Goal: Task Accomplishment & Management: Manage account settings

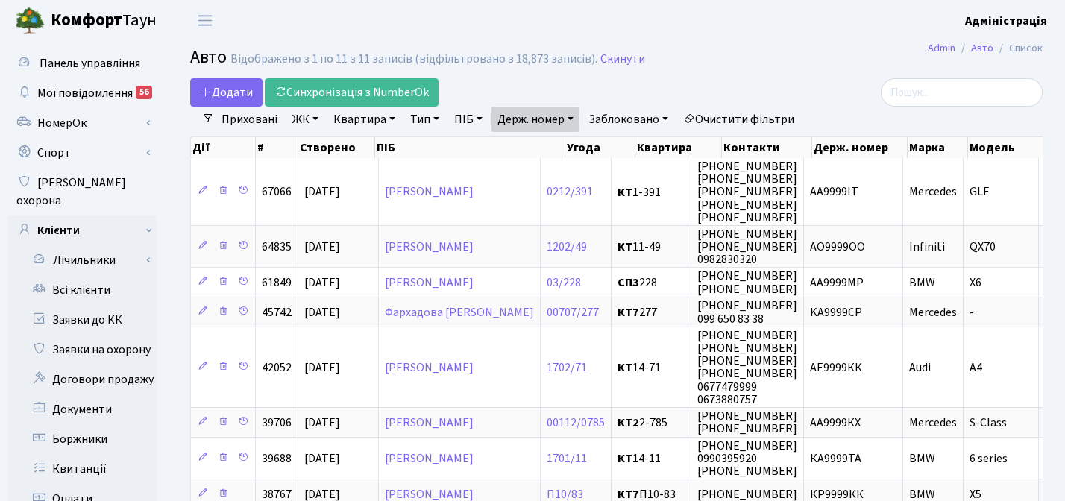
select select "25"
click at [553, 119] on link "Держ. номер" at bounding box center [535, 119] width 88 height 25
paste input "8677"
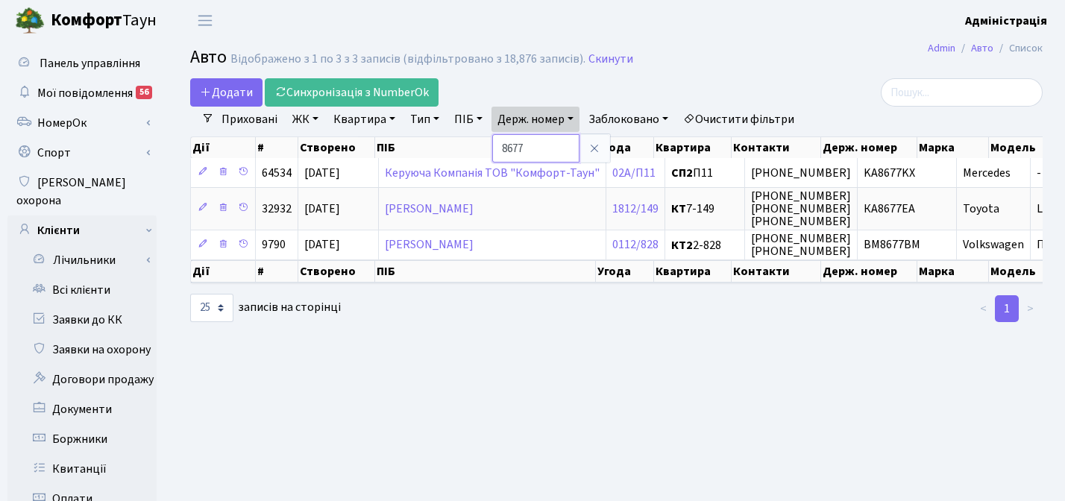
paste input "VB722LV"
type input "VB722LV"
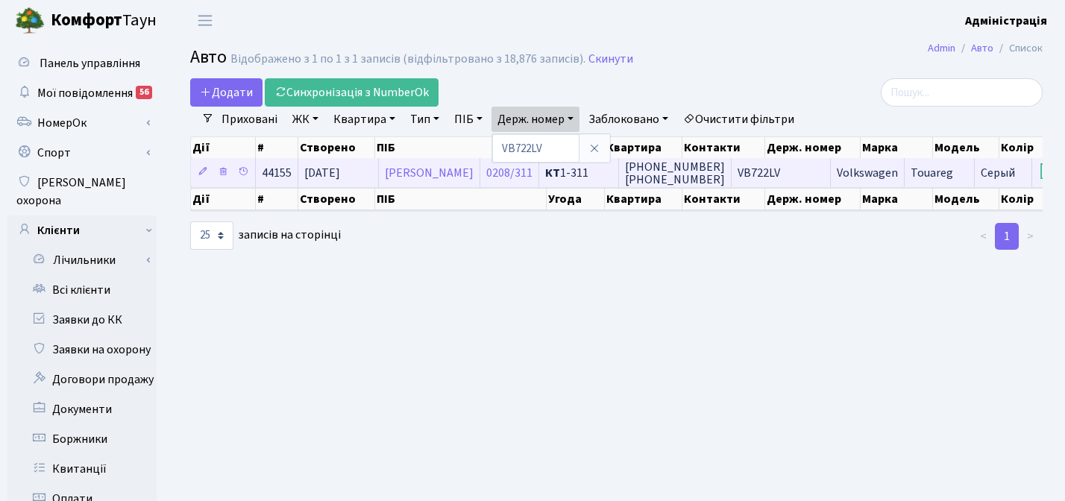
click at [780, 172] on span "VB722LV" at bounding box center [758, 173] width 43 height 16
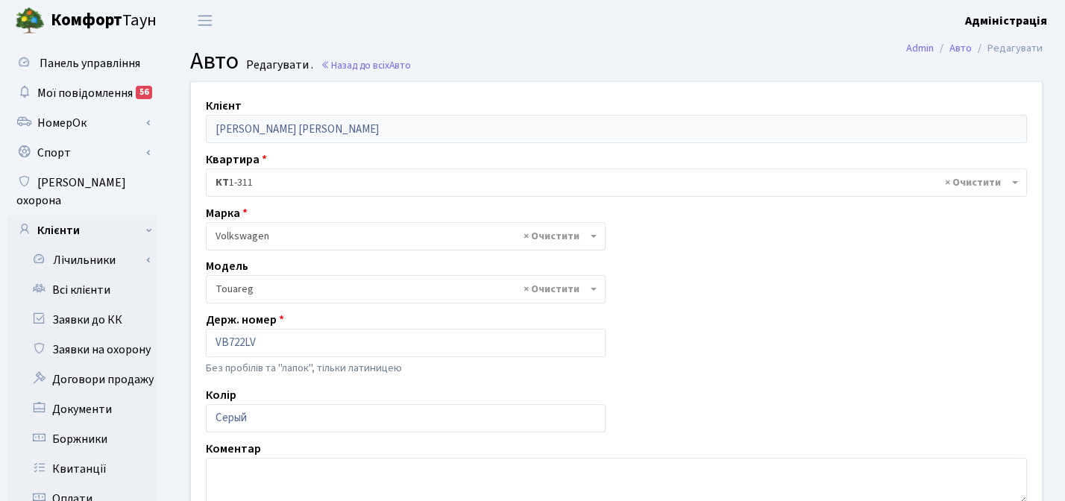
select select "2491"
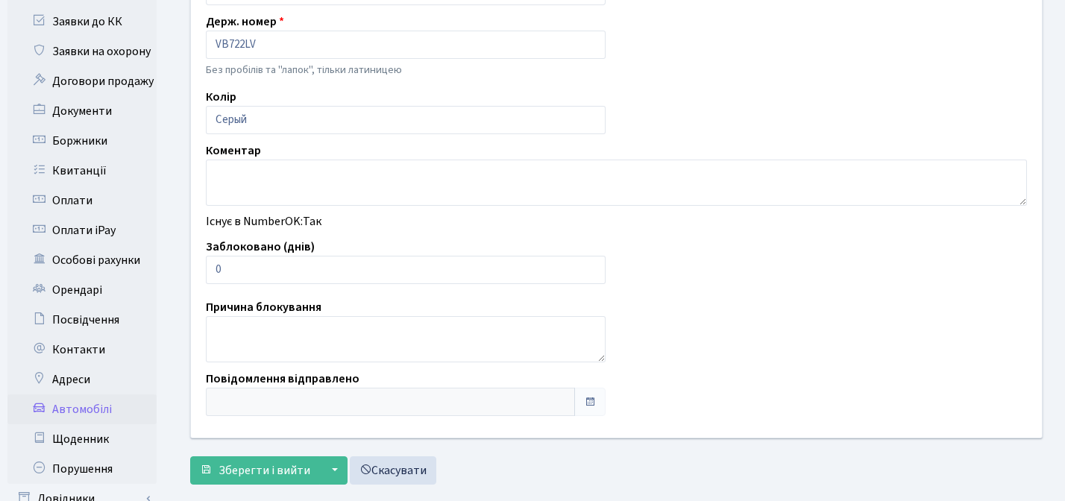
scroll to position [300, 0]
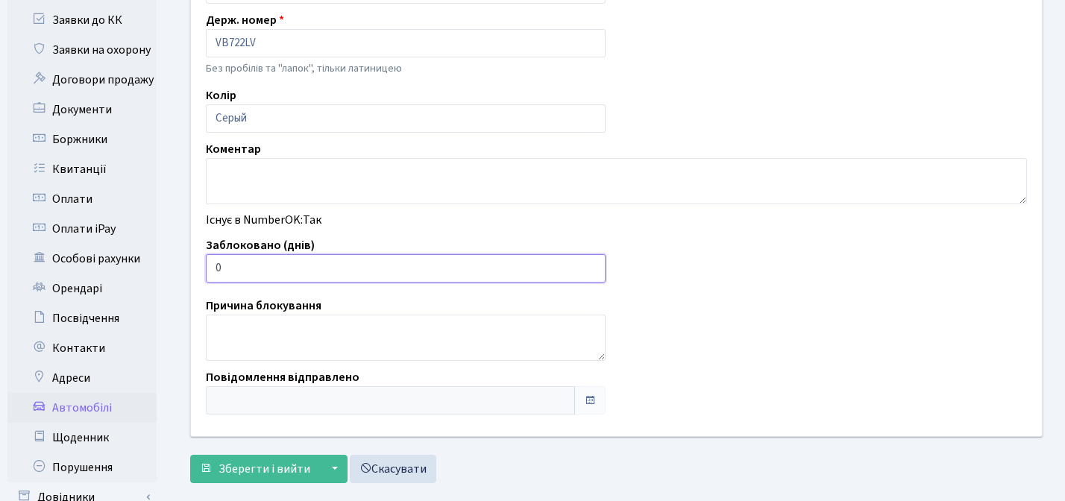
type input "1"
click at [591, 265] on input "1" at bounding box center [406, 268] width 400 height 28
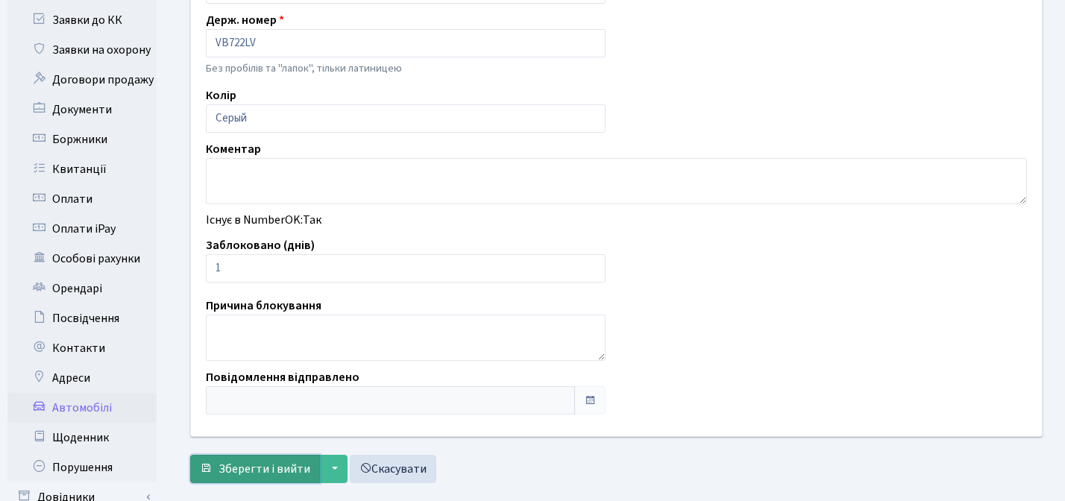
click at [238, 478] on button "Зберегти і вийти" at bounding box center [255, 469] width 130 height 28
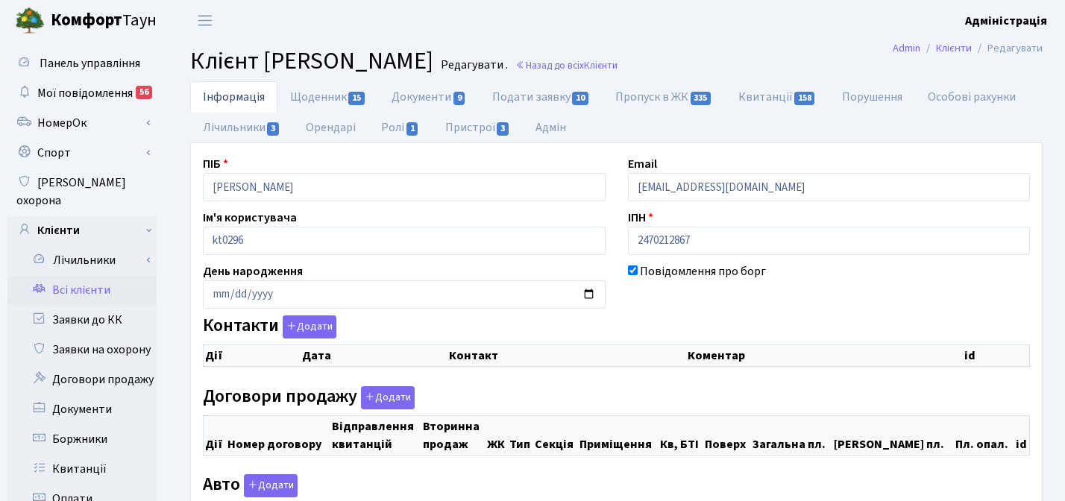
checkbox input "true"
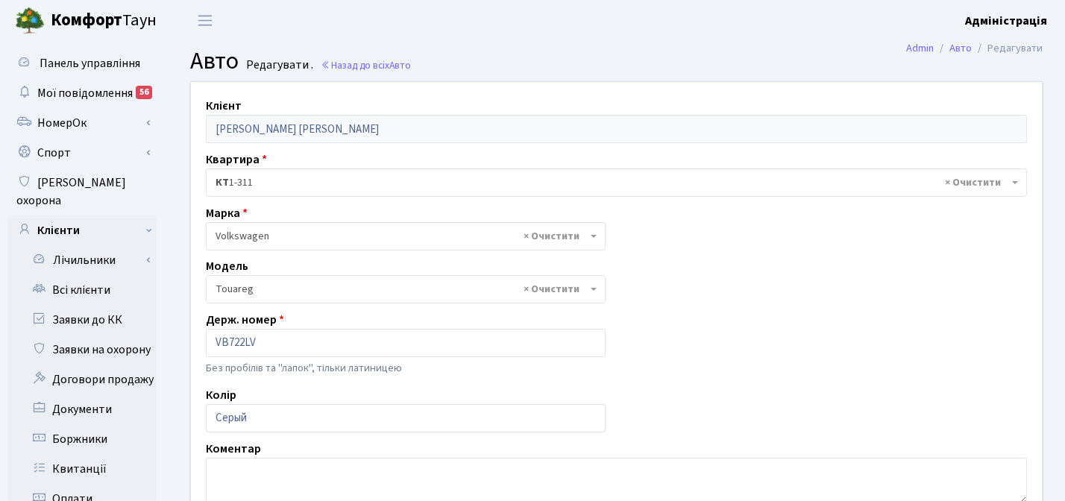
select select "2491"
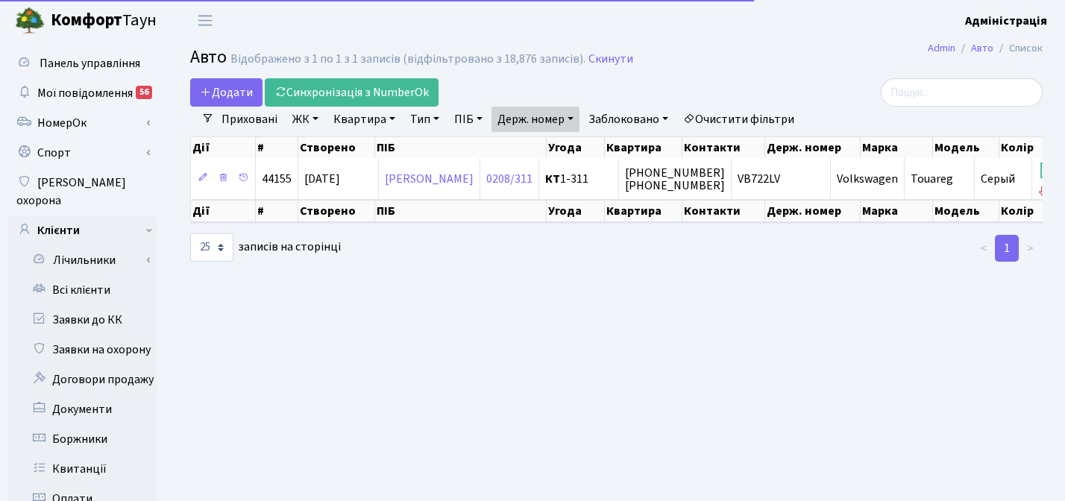
select select "25"
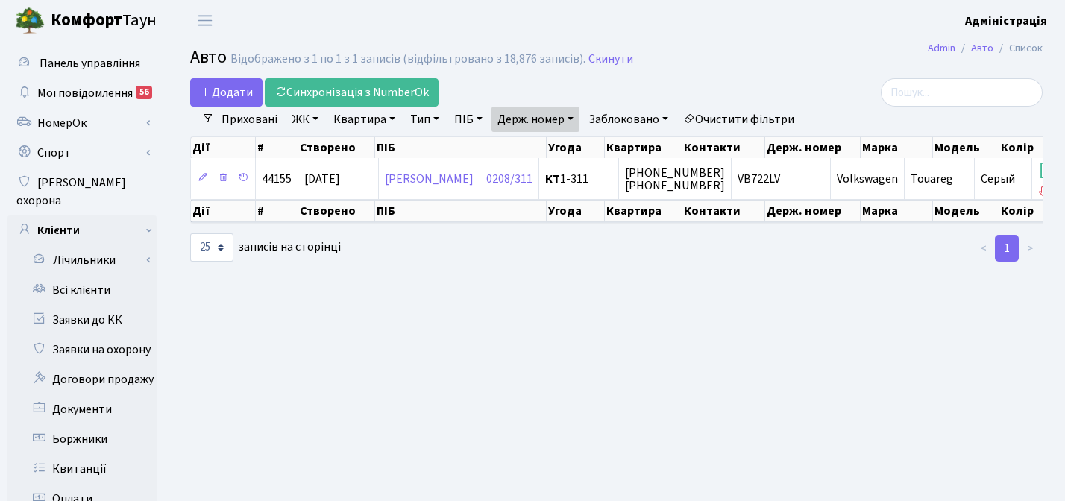
click at [559, 114] on link "Держ. номер" at bounding box center [535, 119] width 88 height 25
paste input "8766"
type input "8766"
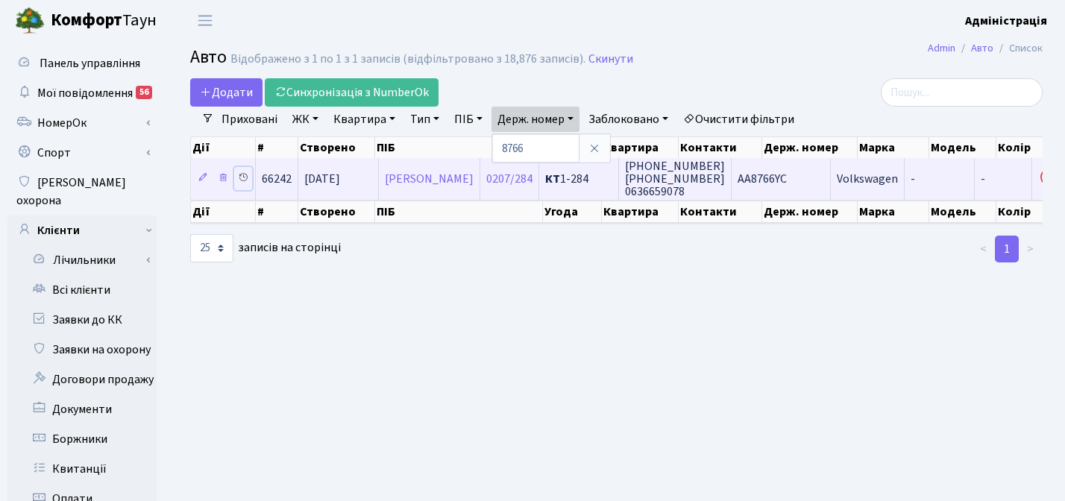
click at [244, 176] on icon at bounding box center [243, 177] width 10 height 10
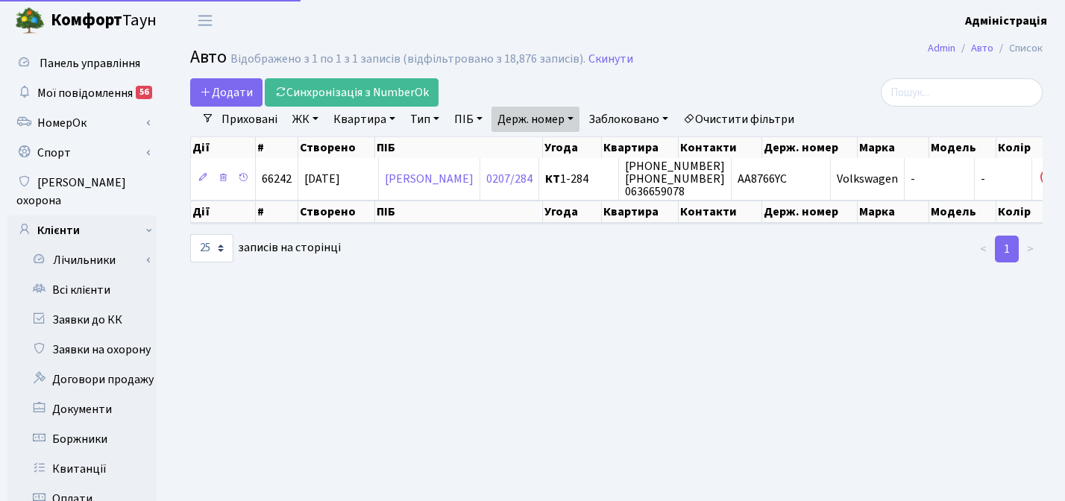
select select "25"
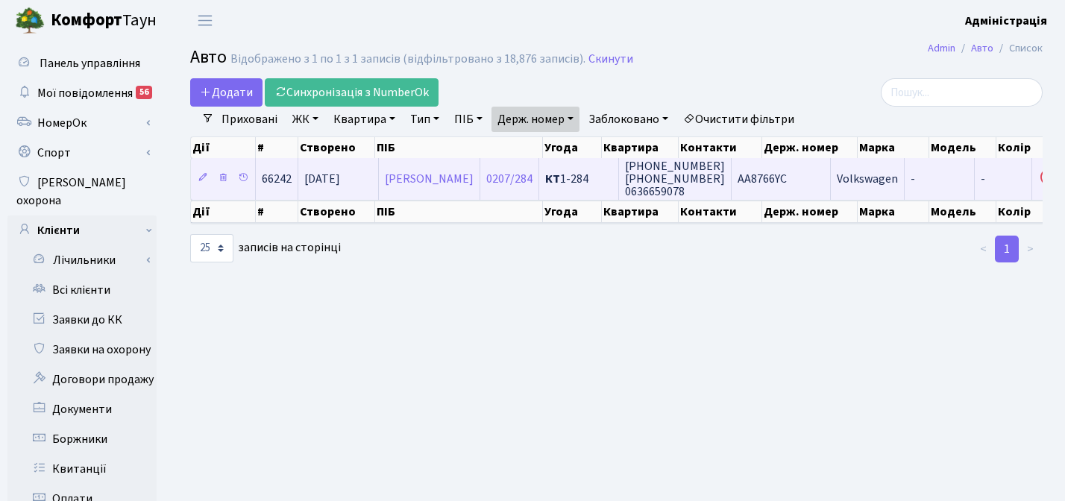
click at [784, 178] on span "АА8766YC" at bounding box center [761, 179] width 49 height 16
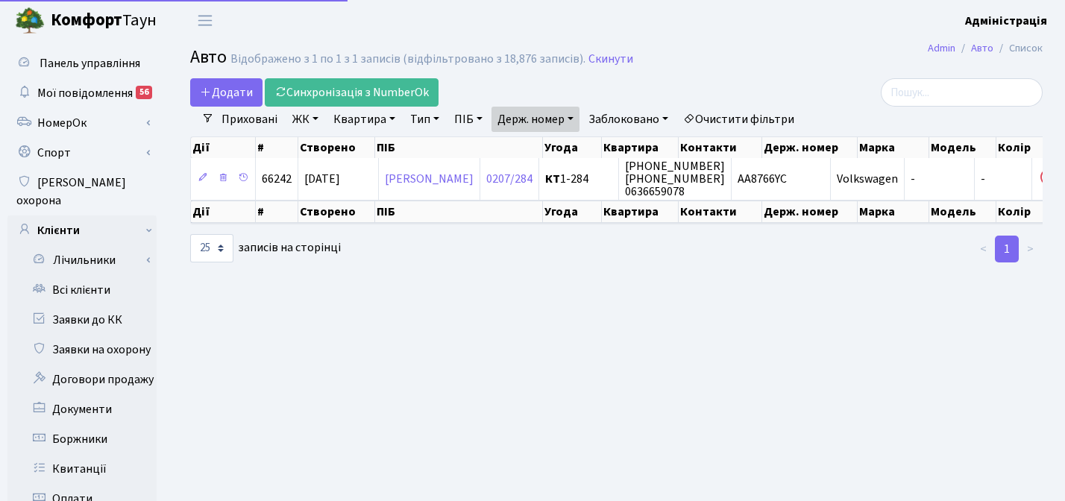
select select "25"
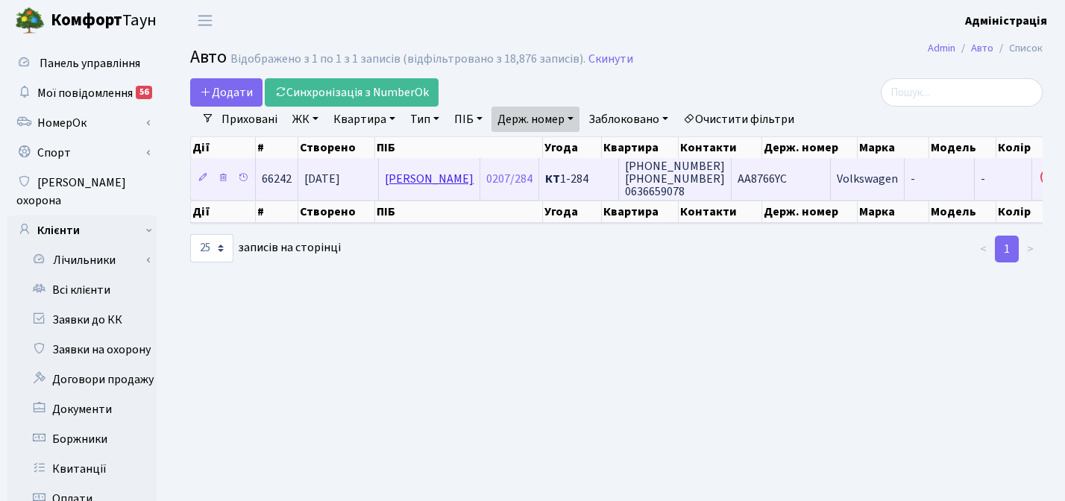
click at [472, 177] on link "[PERSON_NAME]" at bounding box center [429, 179] width 89 height 16
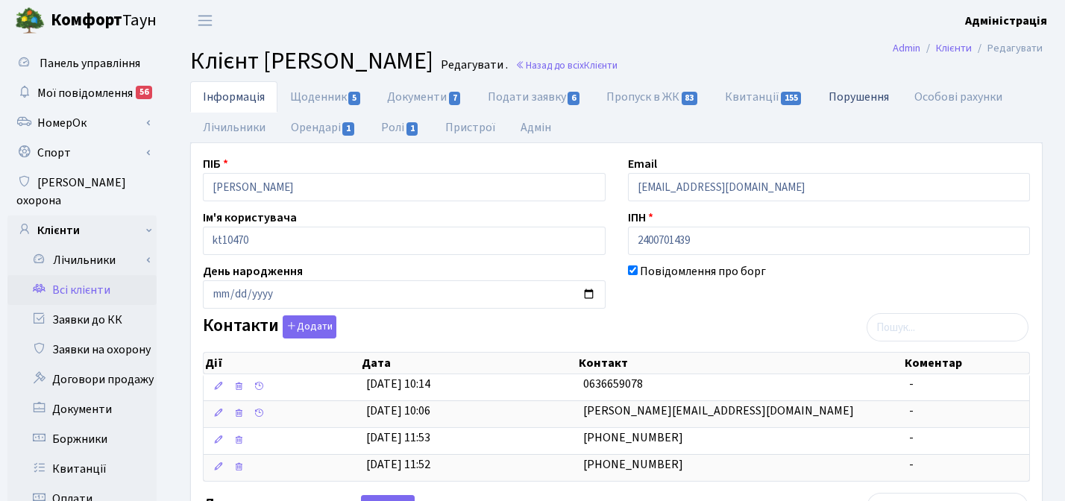
click at [854, 98] on link "Порушення" at bounding box center [859, 96] width 86 height 31
select select "25"
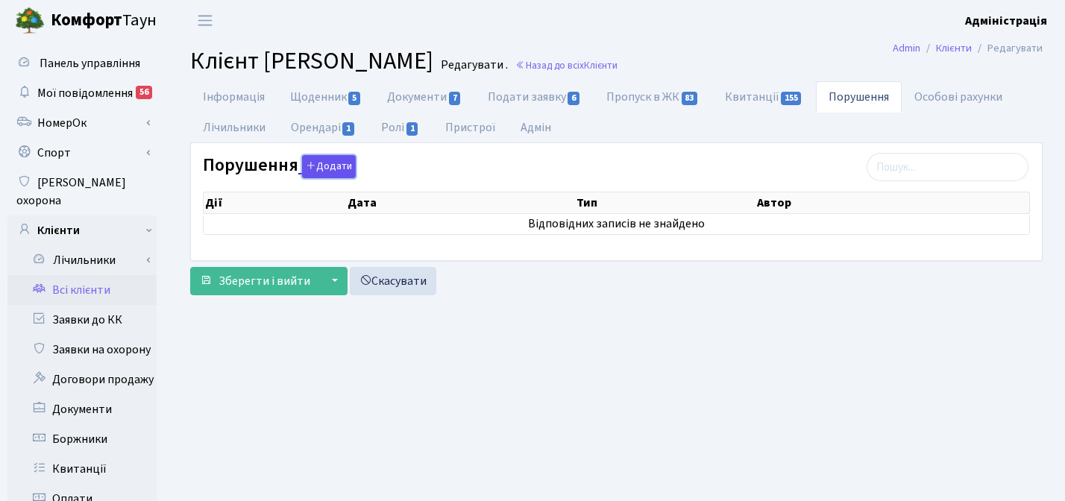
click at [321, 163] on button "Додати" at bounding box center [329, 166] width 54 height 23
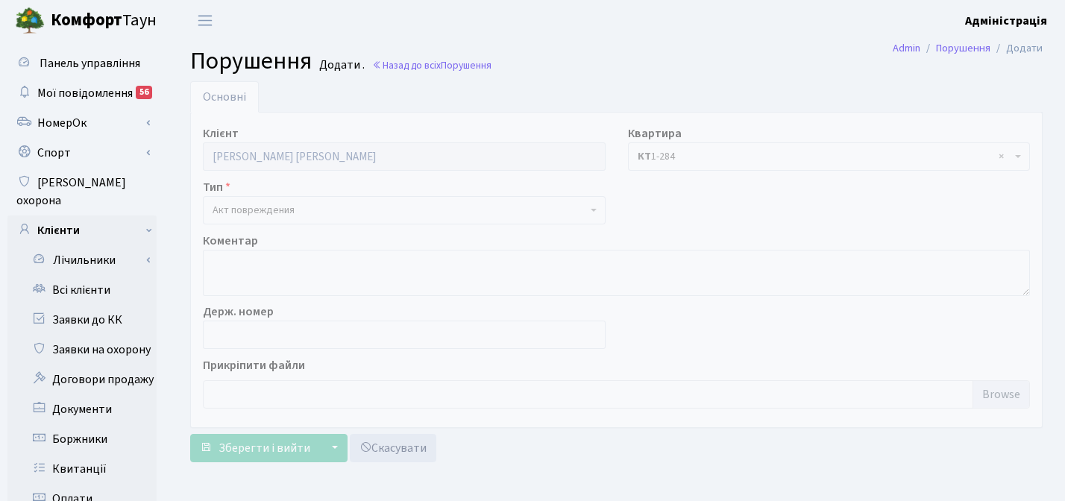
click at [418, 212] on span "Акт повреждения" at bounding box center [400, 210] width 374 height 15
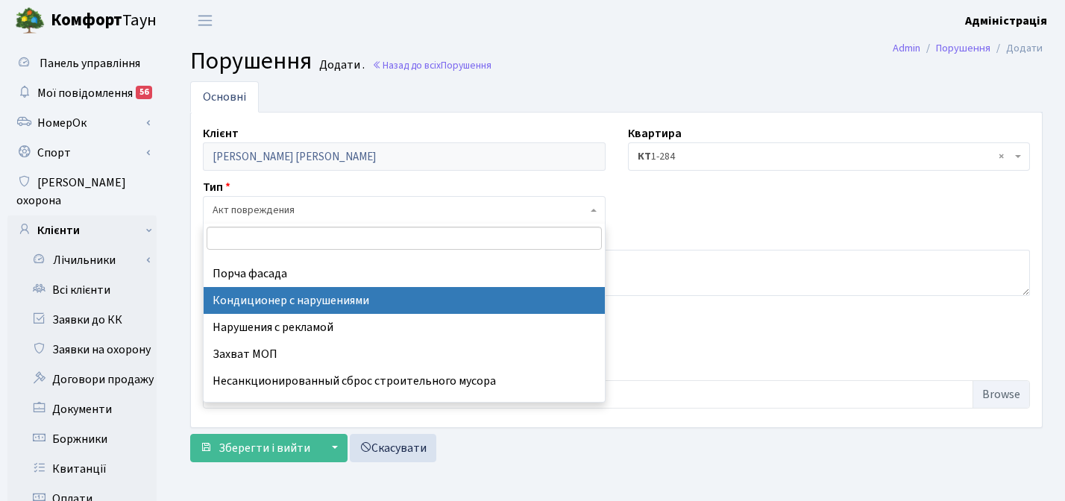
scroll to position [66, 0]
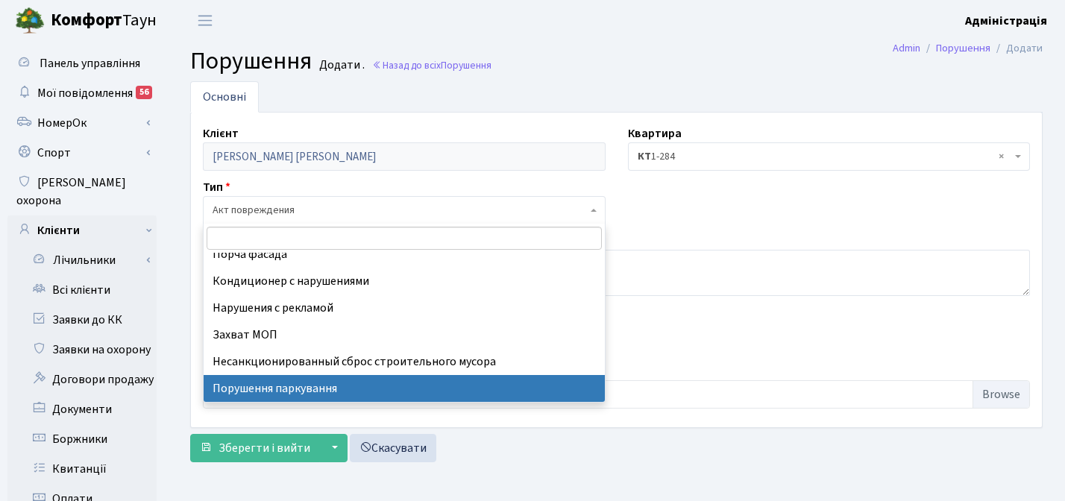
select select "8"
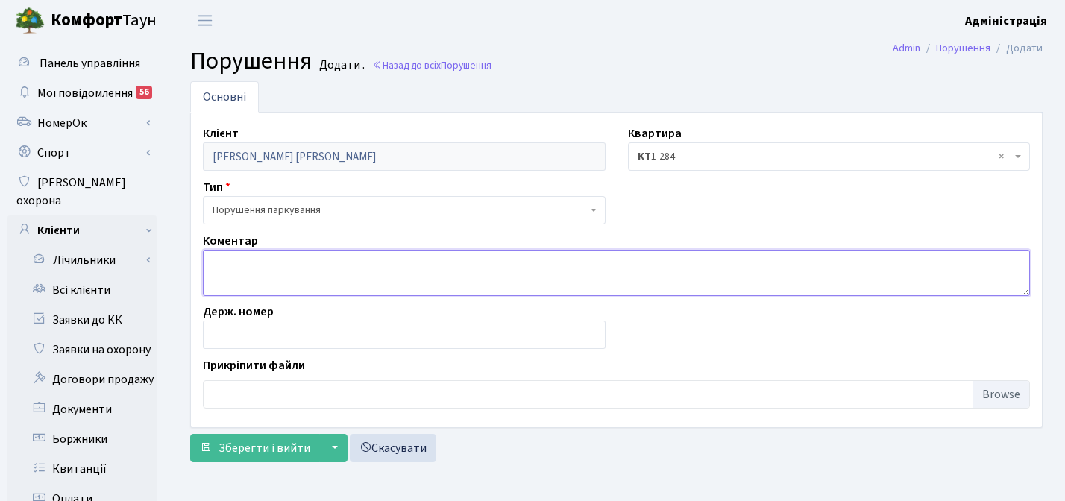
click at [340, 271] on textarea at bounding box center [616, 273] width 827 height 46
type textarea "l"
click at [528, 274] on textarea at bounding box center [616, 273] width 827 height 46
paste textarea "Второрядник. Проезд к КПП #2, возле спорт лайфа."
type textarea "Второрядник. Проезд к КПП #2, возле спорт лайфа."
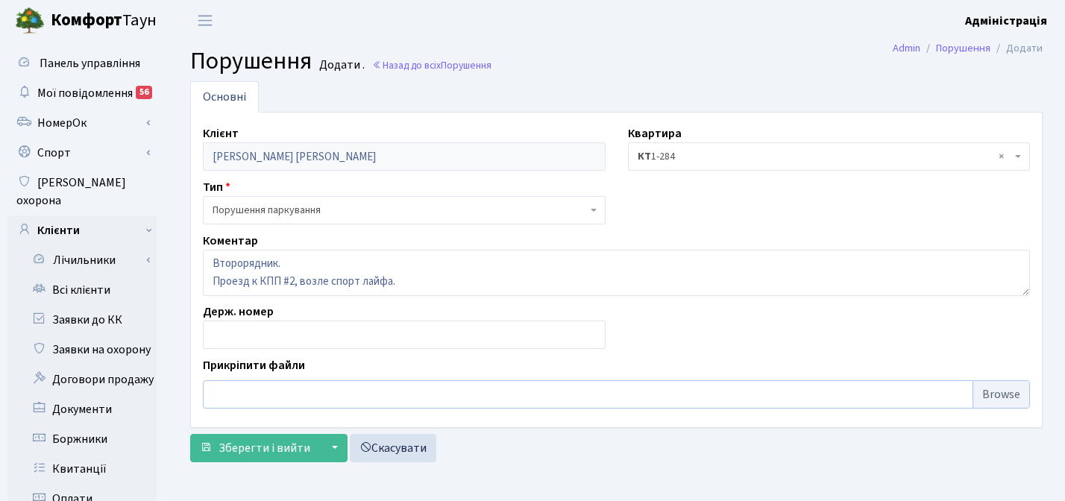
click at [440, 395] on input "file" at bounding box center [616, 394] width 827 height 28
click at [356, 338] on input "text" at bounding box center [404, 335] width 403 height 28
paste input "AA8766YC"
type input "AA8766YC"
click at [386, 389] on input "file" at bounding box center [616, 394] width 827 height 28
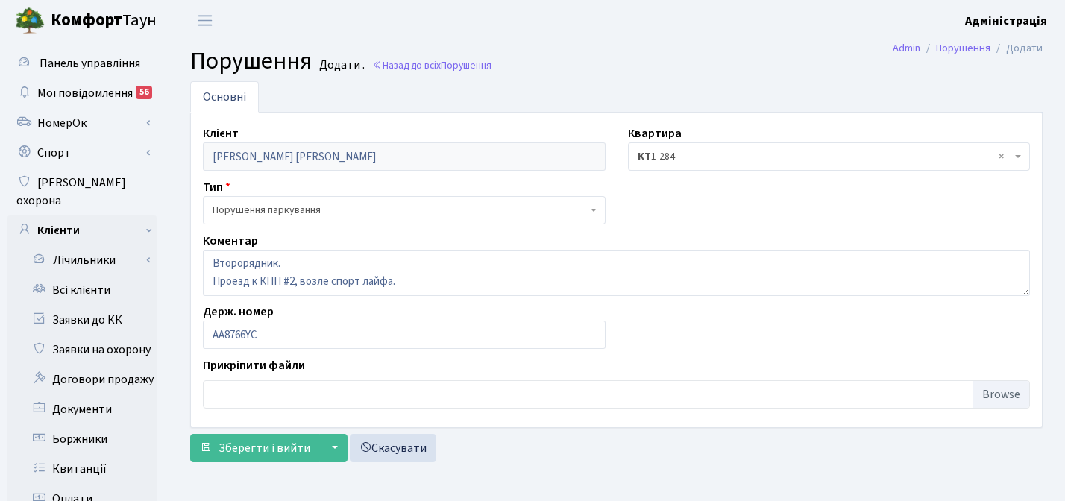
type input "C:\fakepath\photo_2025-08-13_23-42-12 (2).jpg"
click at [235, 447] on span "Зберегти і вийти" at bounding box center [264, 448] width 92 height 16
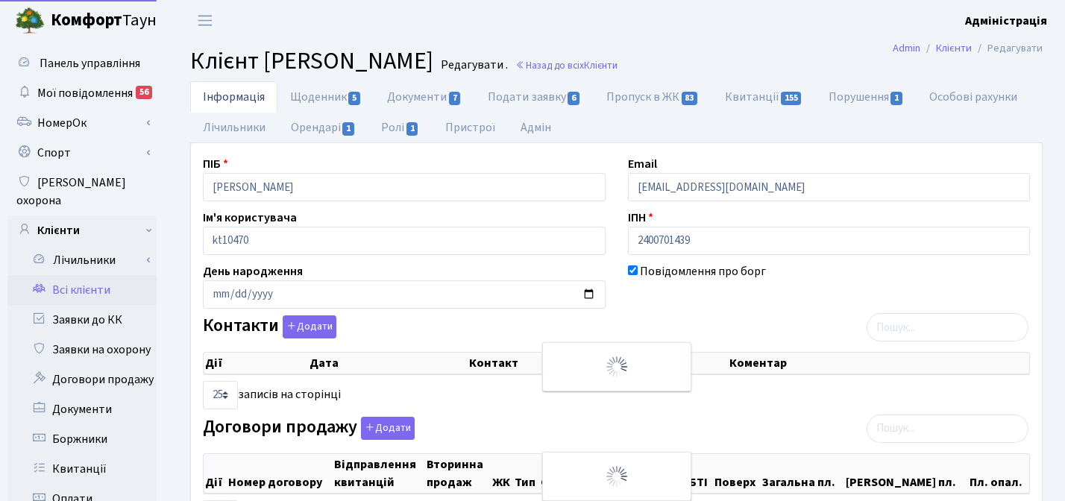
select select "25"
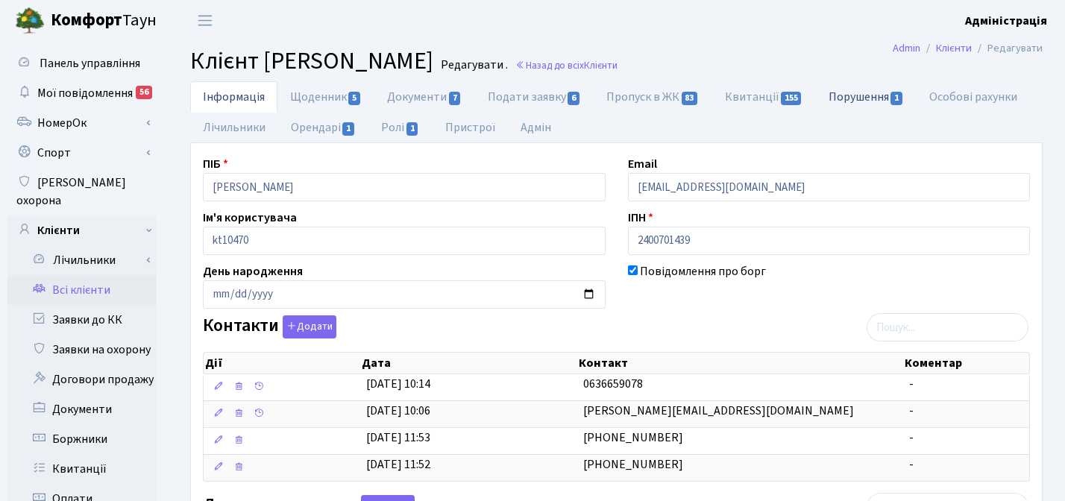
click at [830, 90] on link "Порушення 1" at bounding box center [866, 96] width 101 height 31
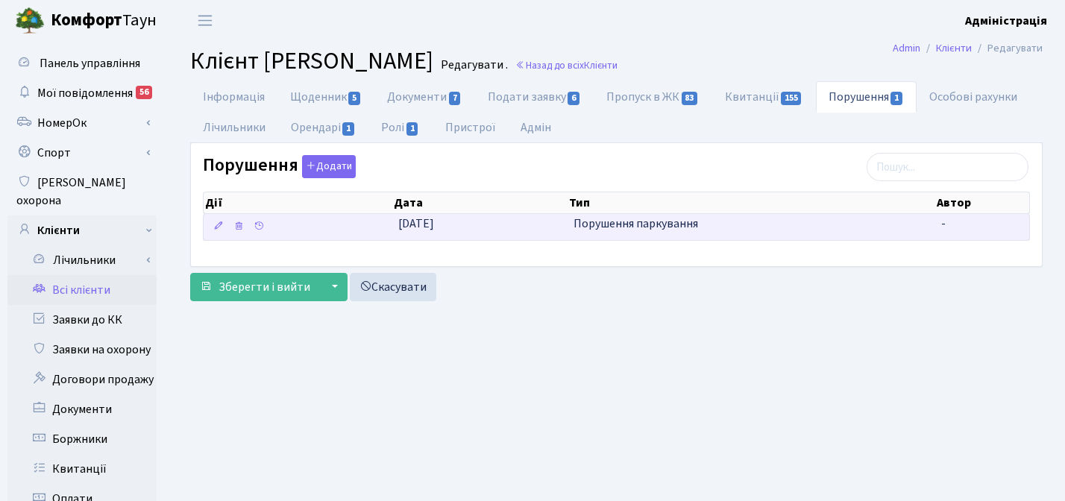
click at [657, 215] on span "Порушення паркування" at bounding box center [751, 223] width 356 height 17
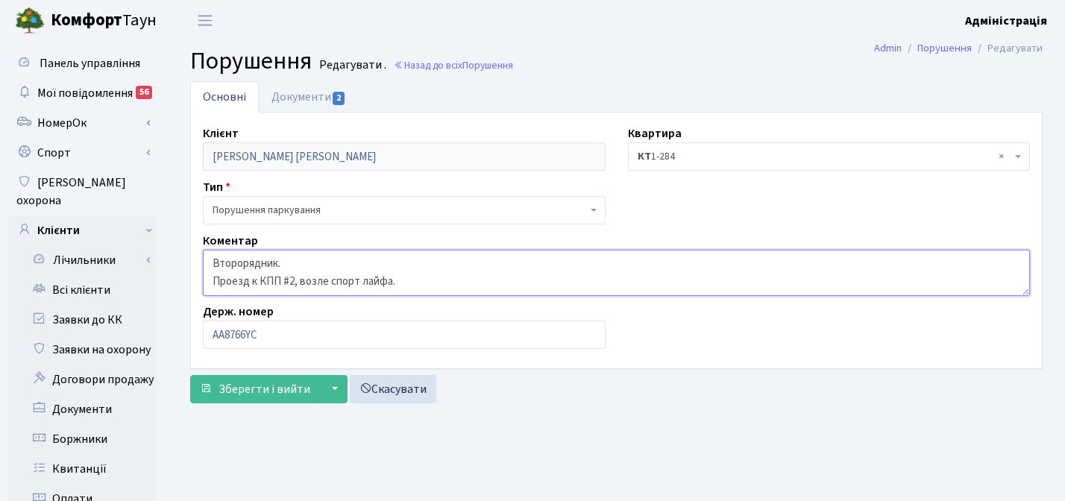
click at [516, 271] on textarea "Второрядник. Проезд к КПП #2, возле спорт лайфа." at bounding box center [616, 273] width 827 height 46
click at [488, 285] on textarea "Второрядник. Проезд к КПП #2, возле спорт лайфа." at bounding box center [616, 273] width 827 height 46
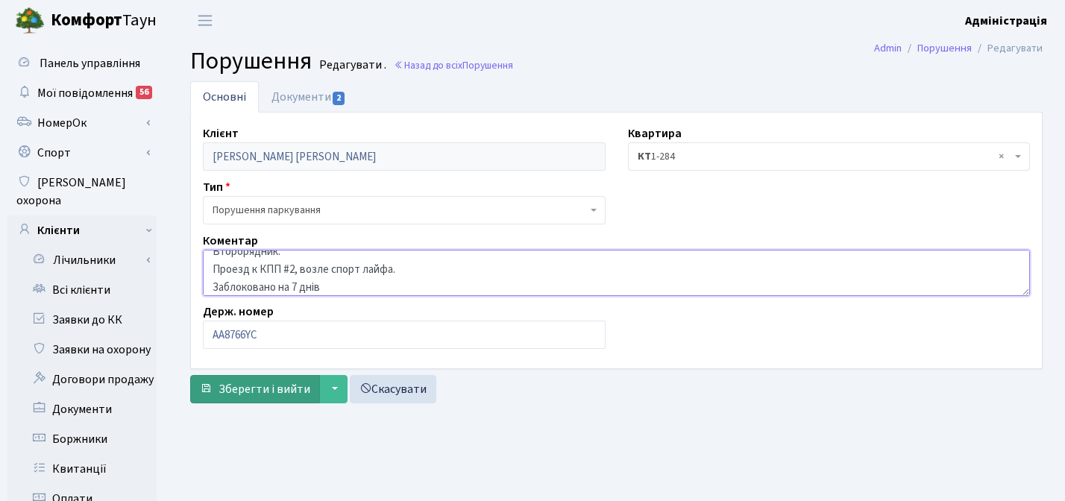
type textarea "Второрядник. Проезд к КПП #2, возле спорт лайфа. Заблоковано на 7 днів"
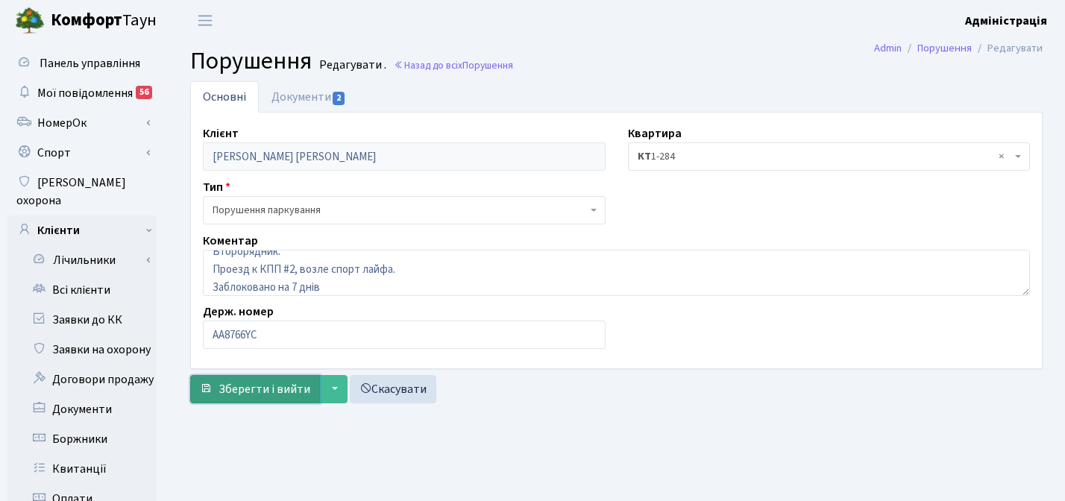
click at [231, 389] on span "Зберегти і вийти" at bounding box center [264, 389] width 92 height 16
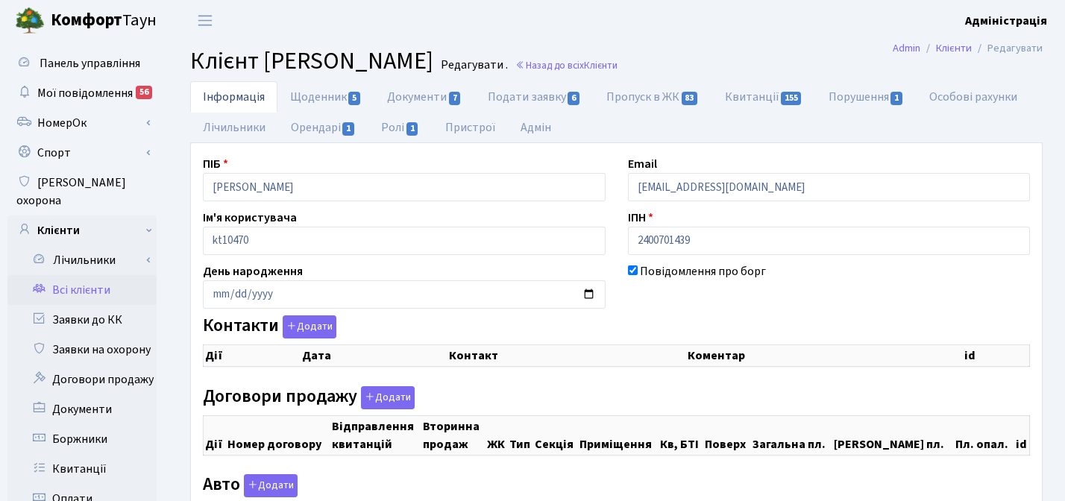
checkbox input "true"
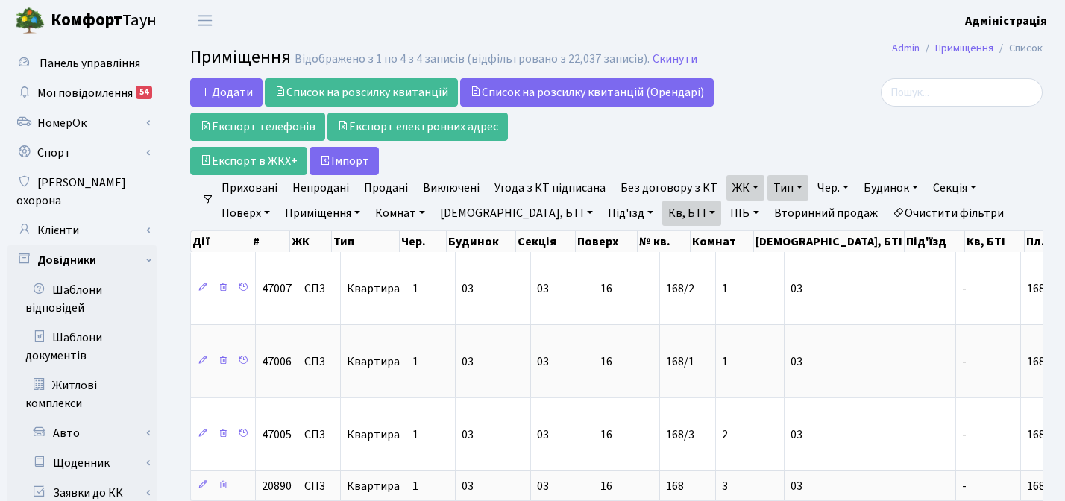
select select "25"
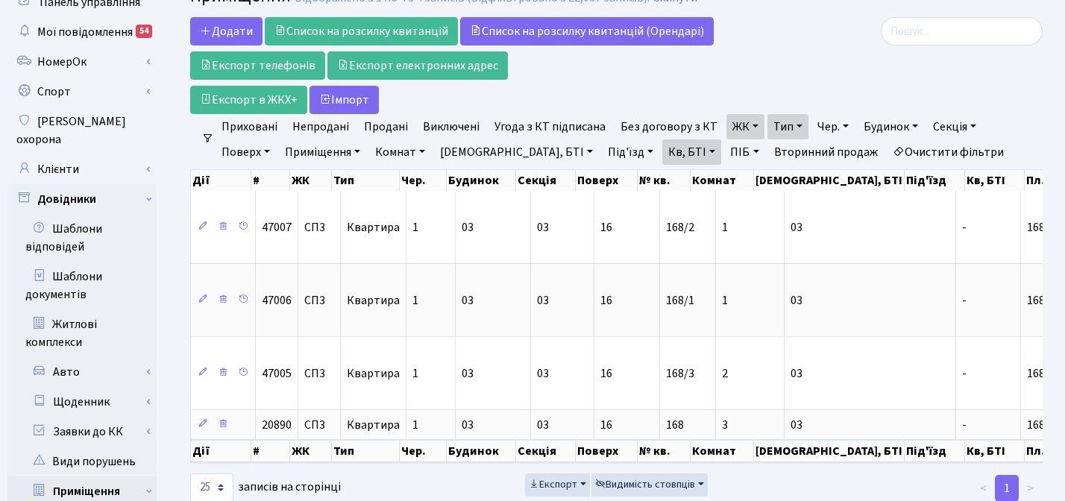
scroll to position [0, 602]
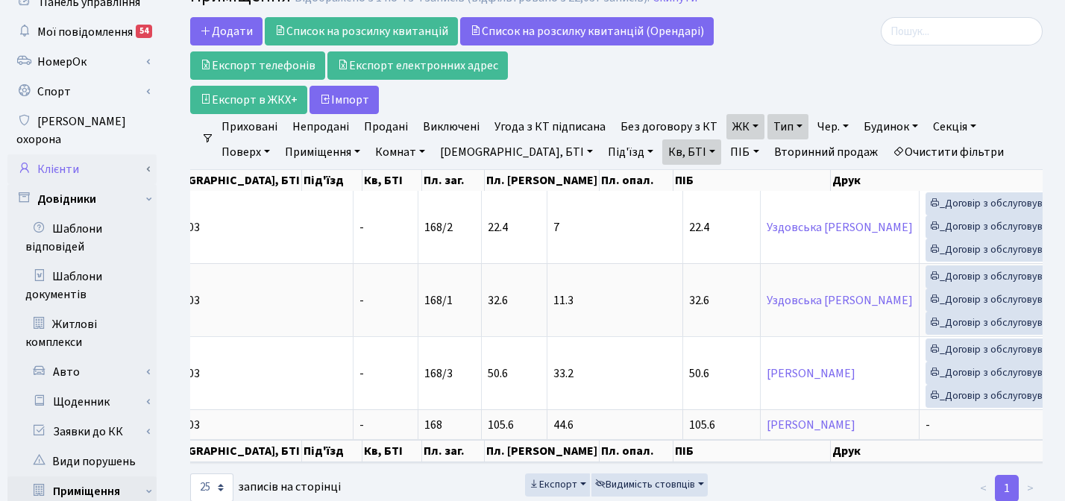
click at [69, 154] on link "Клієнти" at bounding box center [81, 169] width 149 height 30
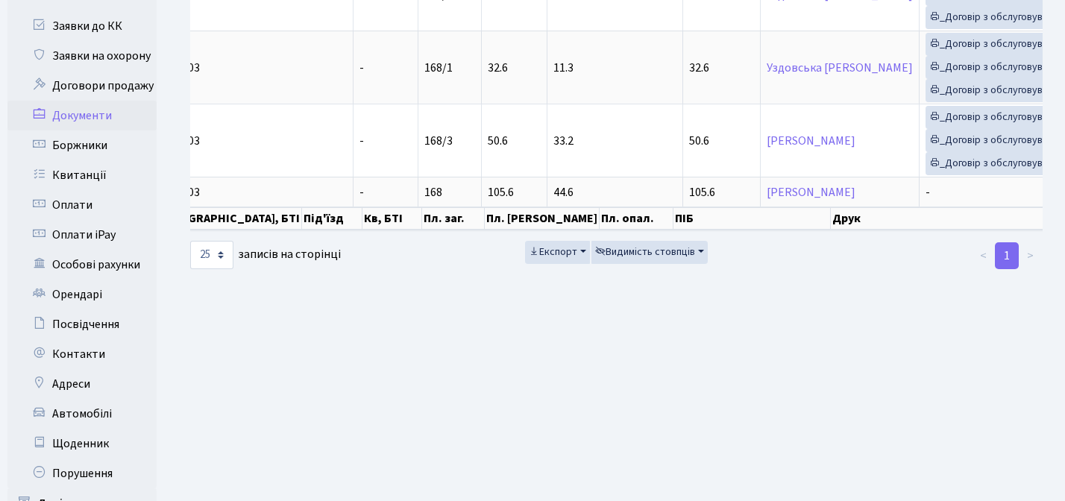
scroll to position [297, 0]
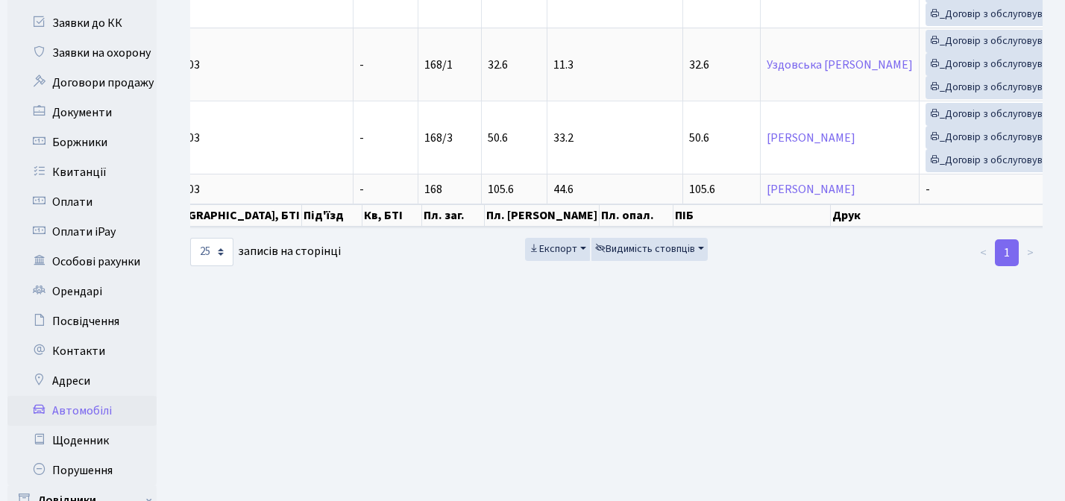
click at [91, 396] on link "Автомобілі" at bounding box center [81, 411] width 149 height 30
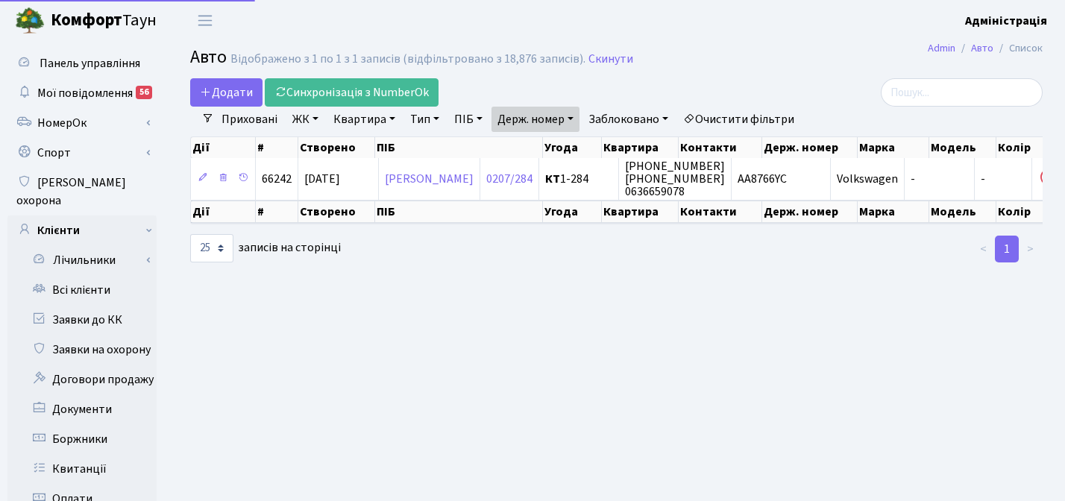
select select "25"
click at [545, 120] on link "Держ. номер" at bounding box center [535, 119] width 88 height 25
paste input "0809"
type input "0809"
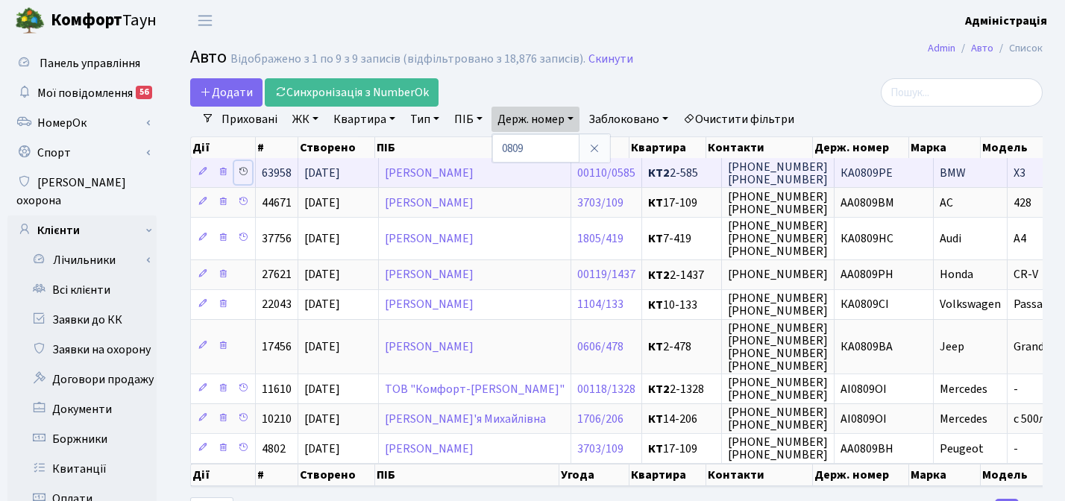
click at [241, 169] on icon at bounding box center [243, 171] width 10 height 10
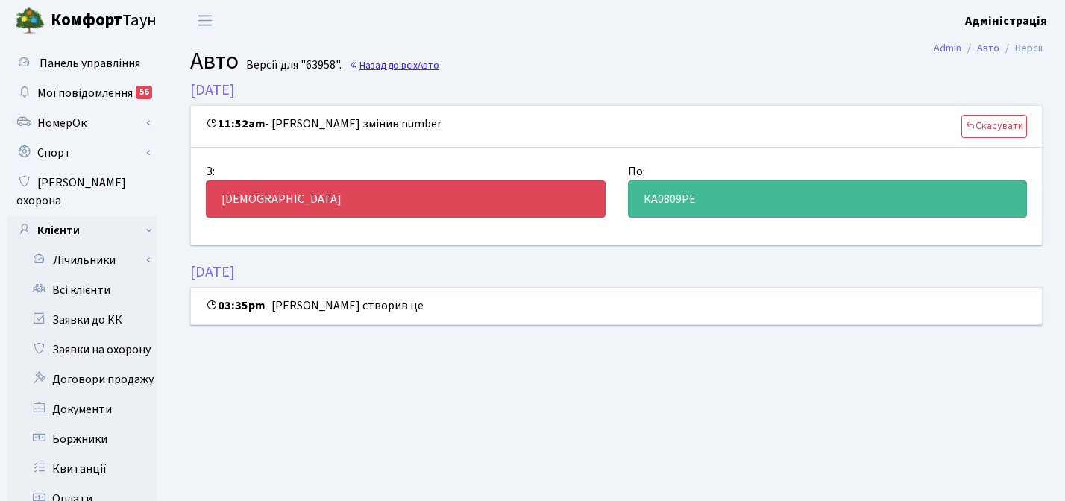
click at [380, 61] on link "Назад до всіх Авто" at bounding box center [394, 65] width 90 height 14
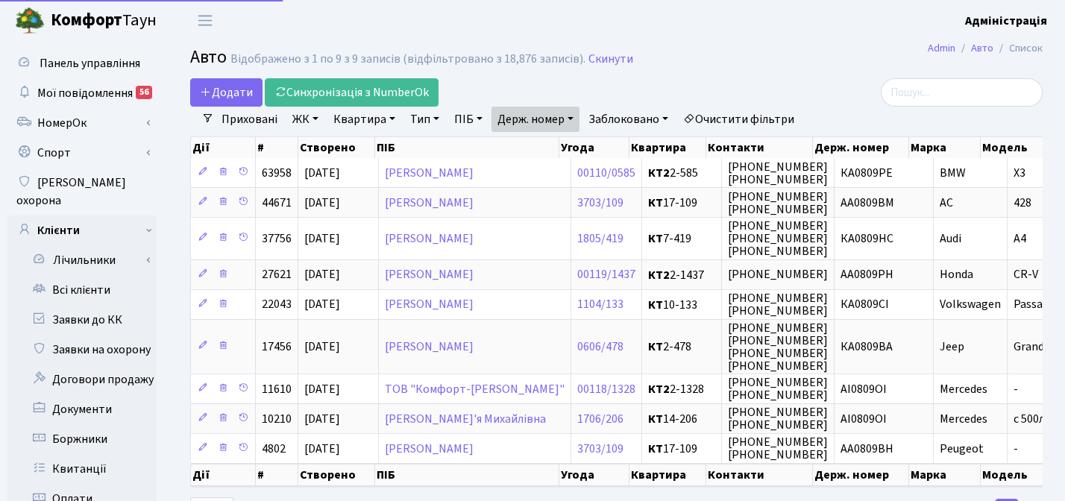
select select "25"
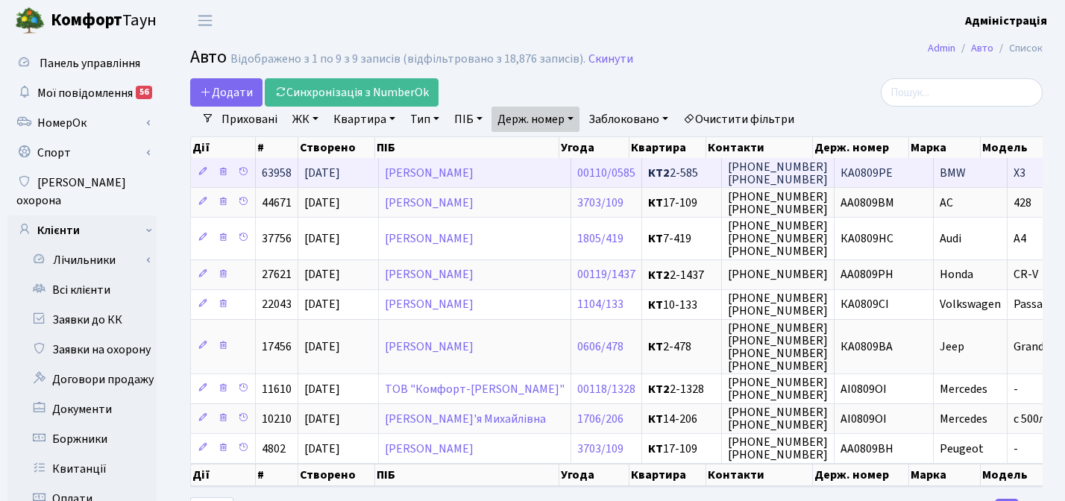
click at [855, 166] on span "КА0809РЕ" at bounding box center [866, 173] width 52 height 16
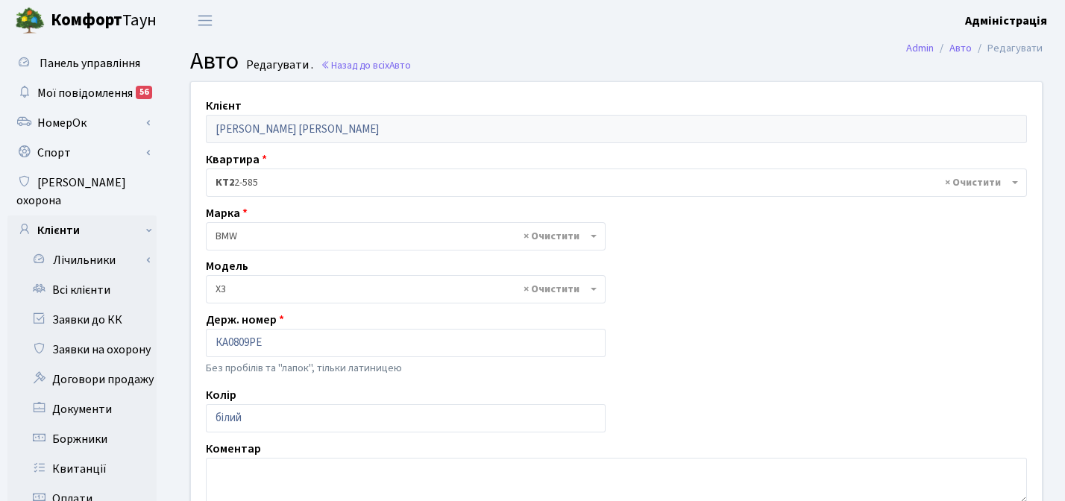
select select "261"
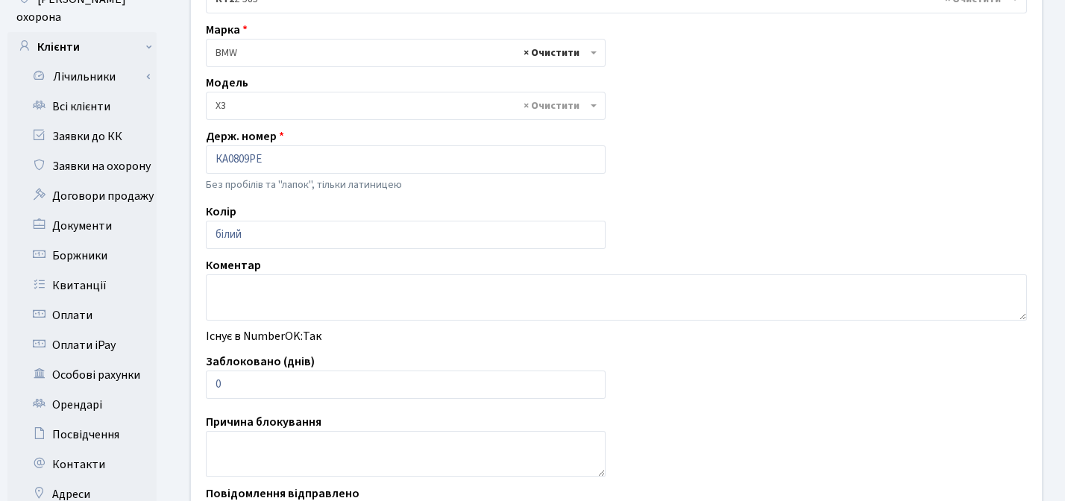
scroll to position [198, 0]
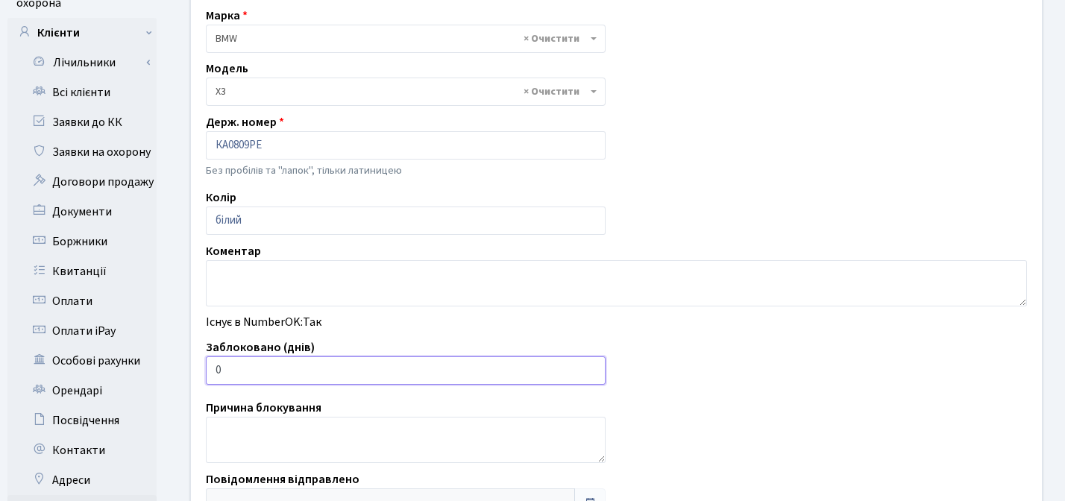
type input "1"
click at [589, 368] on input "1" at bounding box center [406, 370] width 400 height 28
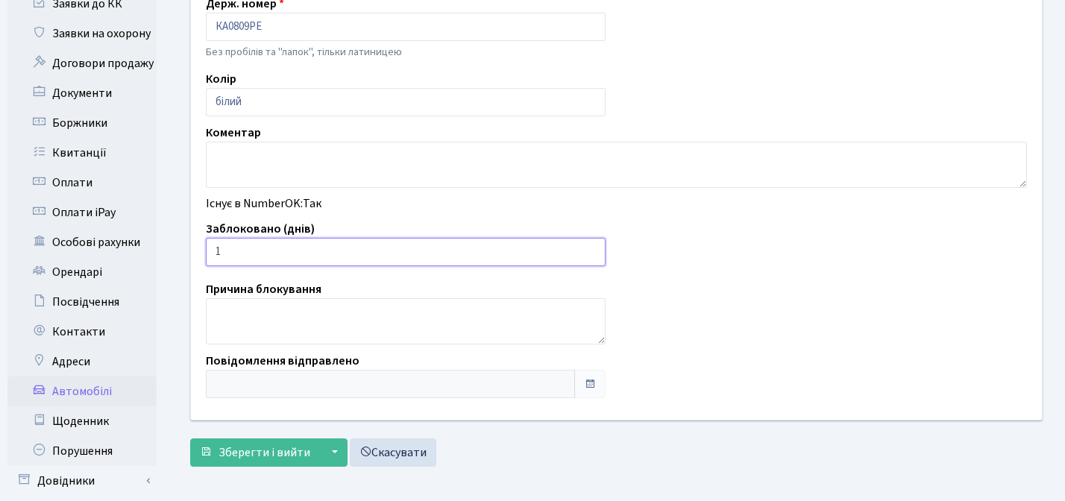
scroll to position [352, 0]
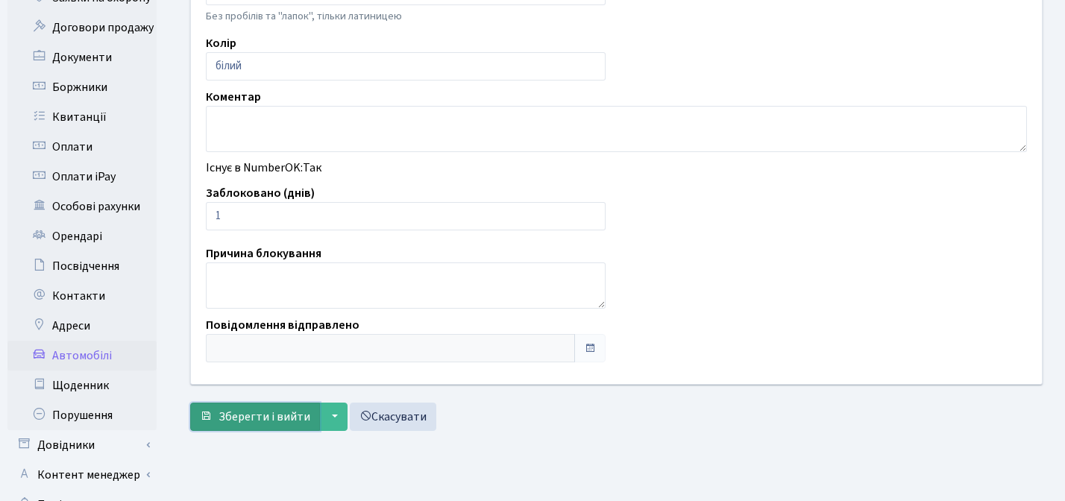
click at [257, 412] on span "Зберегти і вийти" at bounding box center [264, 417] width 92 height 16
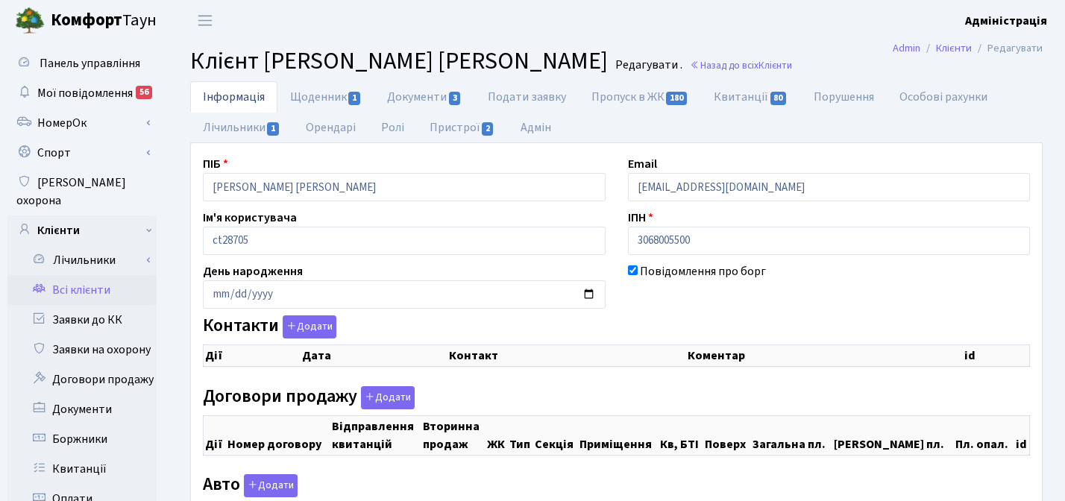
checkbox input "true"
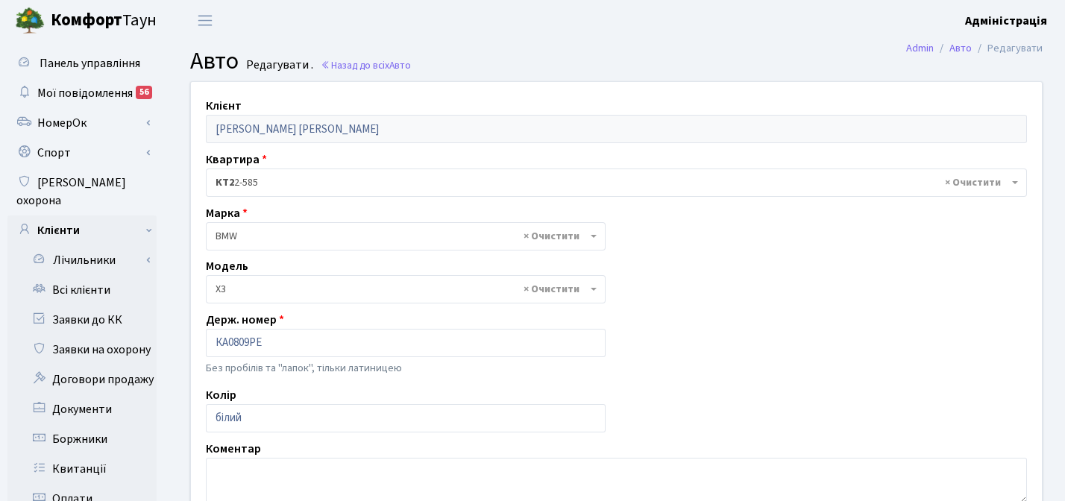
select select "261"
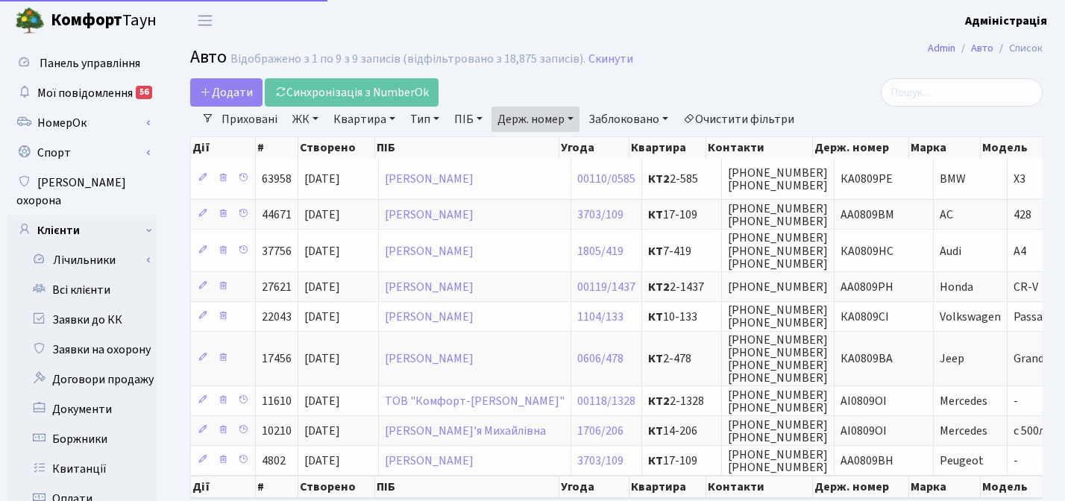
select select "25"
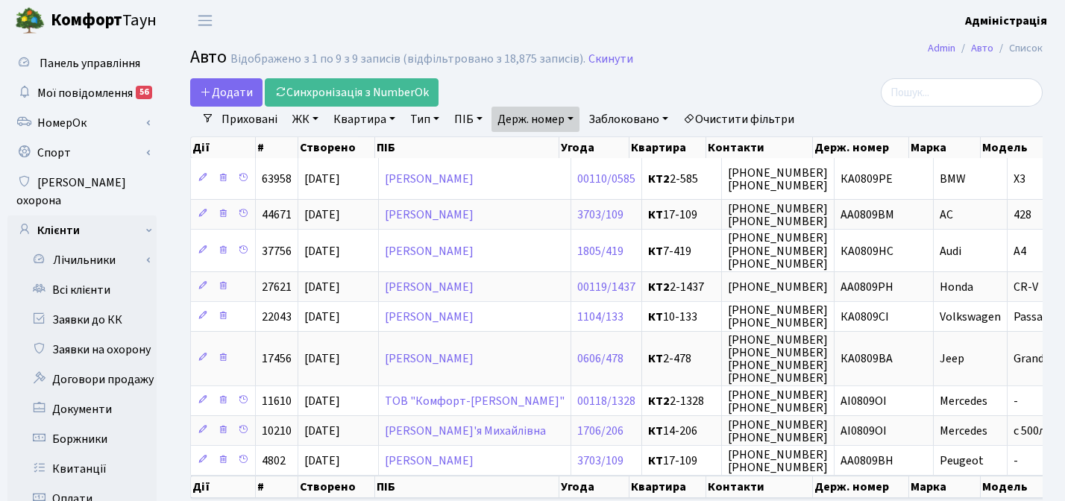
click at [546, 114] on link "Держ. номер" at bounding box center [535, 119] width 88 height 25
paste input "550"
type input "0550"
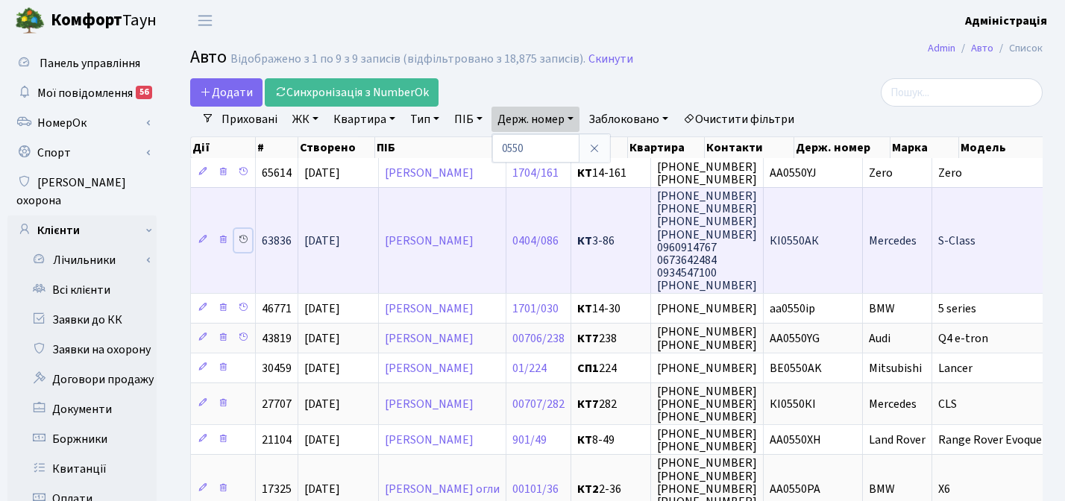
click at [243, 239] on icon at bounding box center [243, 239] width 10 height 10
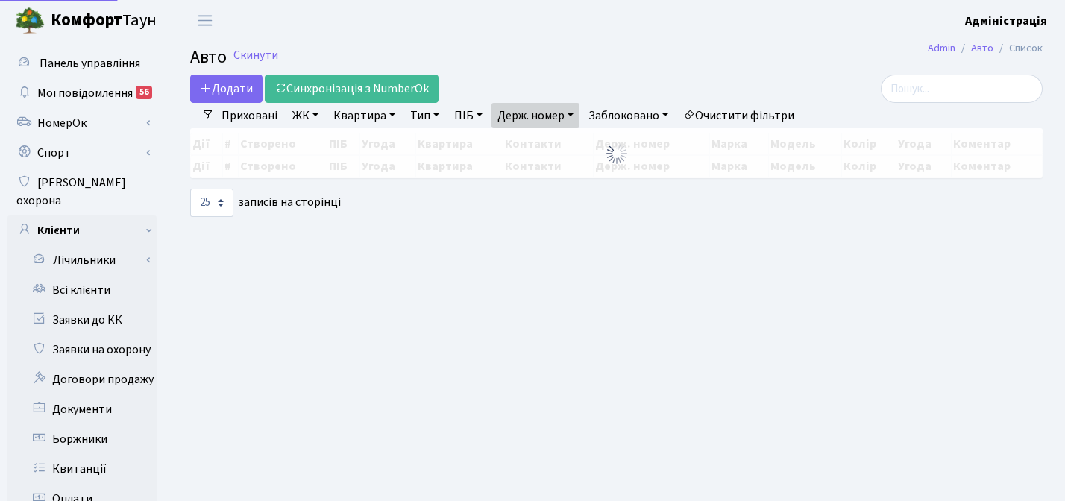
select select "25"
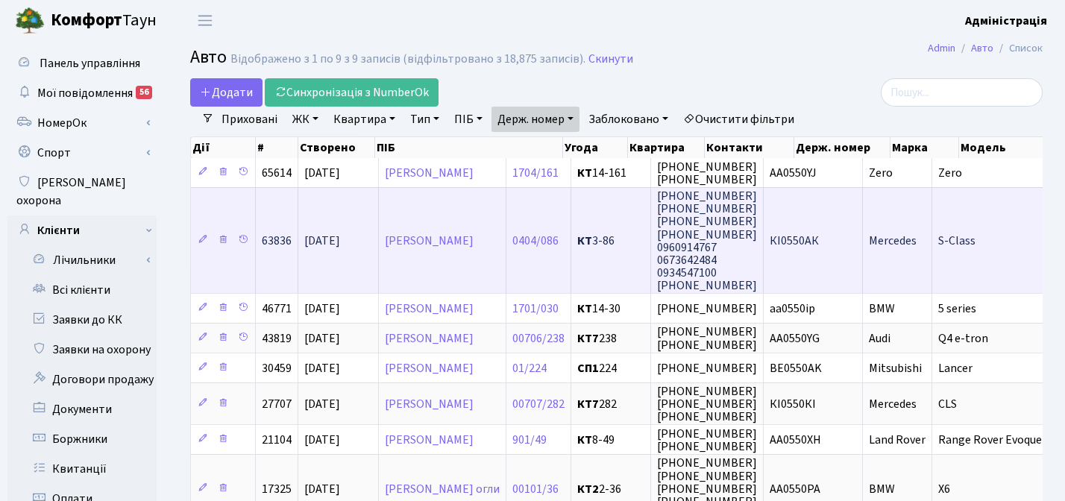
click at [819, 242] on span "КІ0550АК" at bounding box center [794, 241] width 49 height 16
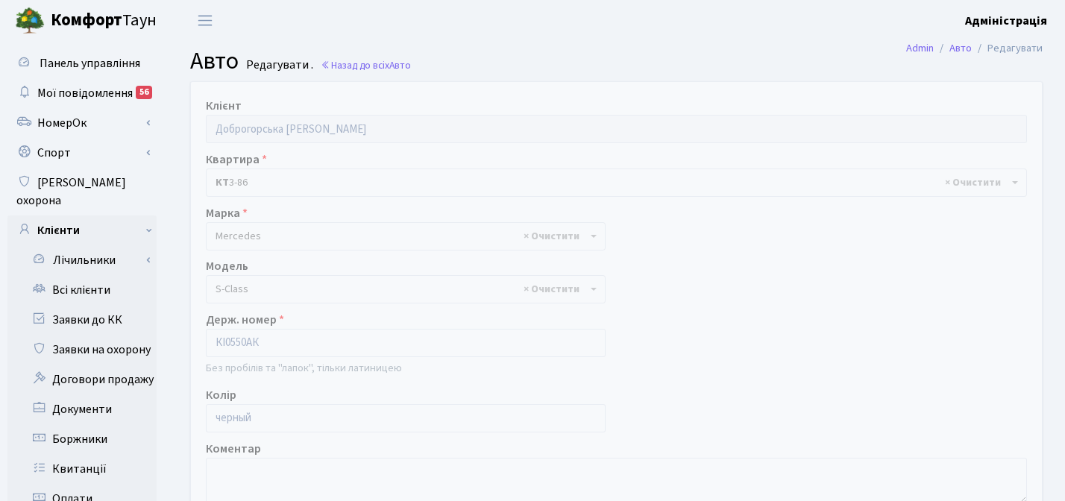
select select "1539"
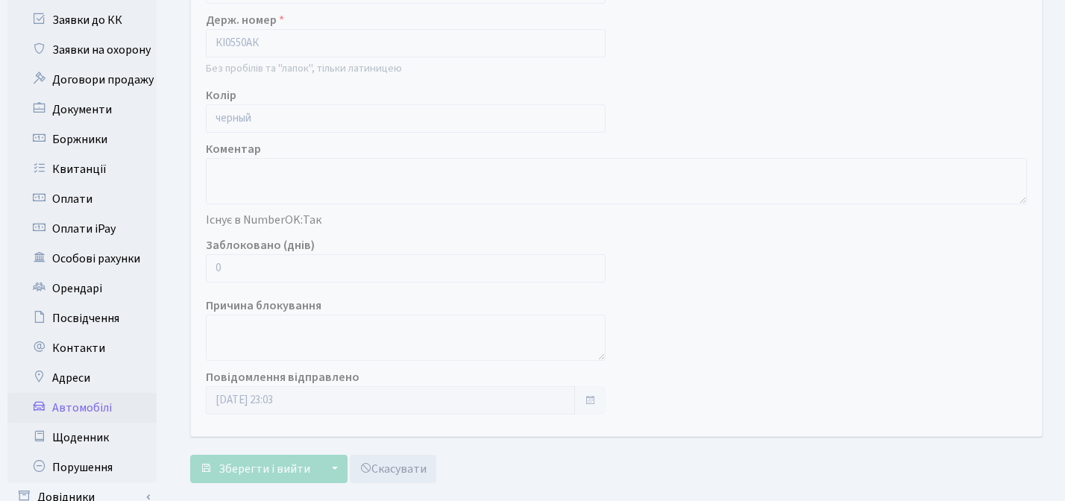
scroll to position [302, 0]
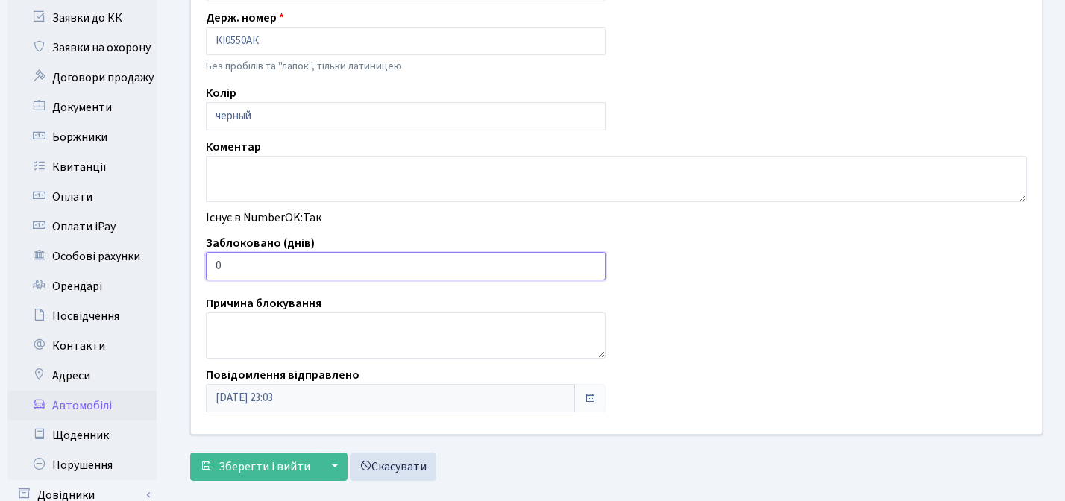
click at [591, 262] on input "1" at bounding box center [406, 266] width 400 height 28
click at [591, 262] on input "2" at bounding box center [406, 266] width 400 height 28
click at [591, 262] on input "3" at bounding box center [406, 266] width 400 height 28
click at [591, 262] on input "4" at bounding box center [406, 266] width 400 height 28
click at [591, 262] on input "5" at bounding box center [406, 266] width 400 height 28
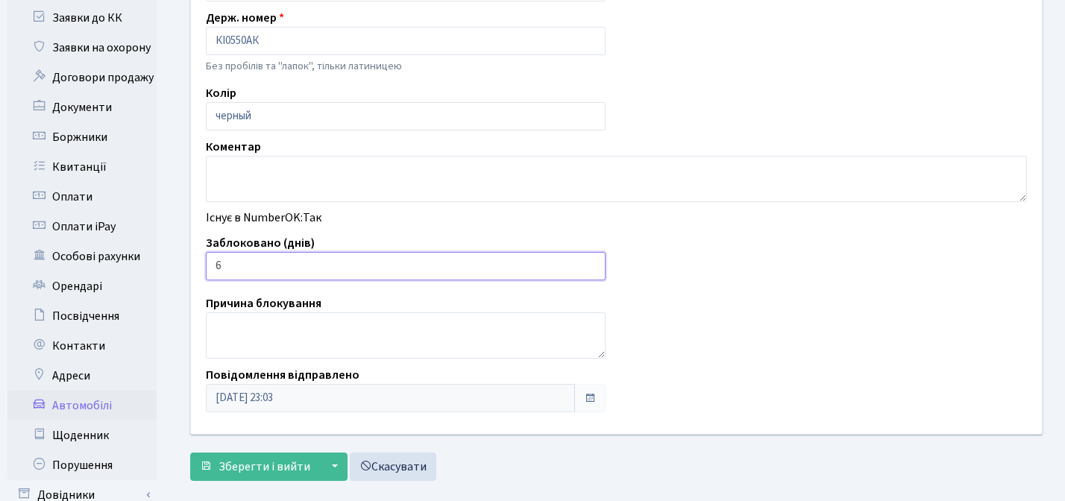
click at [591, 262] on input "6" at bounding box center [406, 266] width 400 height 28
click at [591, 262] on input "7" at bounding box center [406, 266] width 400 height 28
click at [590, 269] on input "6" at bounding box center [406, 266] width 400 height 28
click at [590, 269] on input "5" at bounding box center [406, 266] width 400 height 28
click at [590, 269] on input "4" at bounding box center [406, 266] width 400 height 28
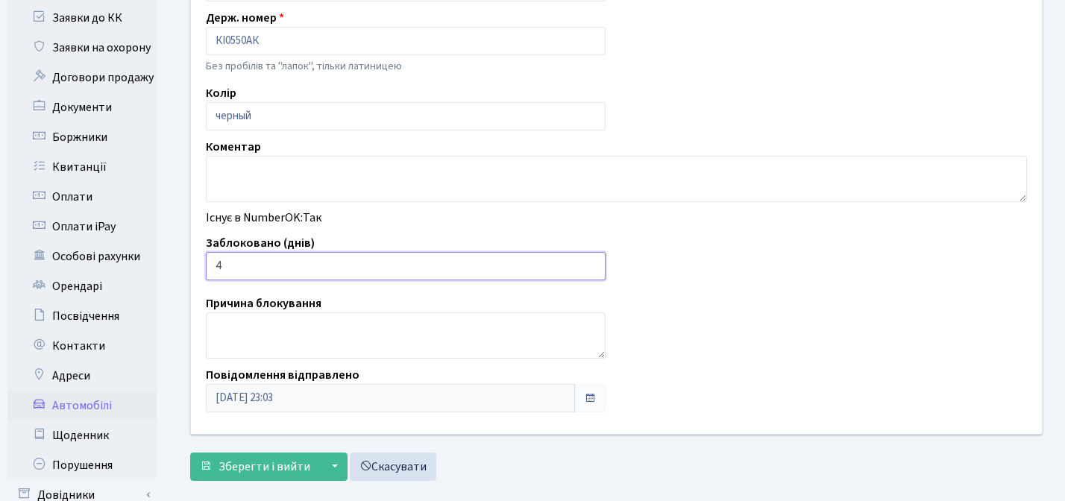
type input "3"
click at [590, 269] on input "3" at bounding box center [406, 266] width 400 height 28
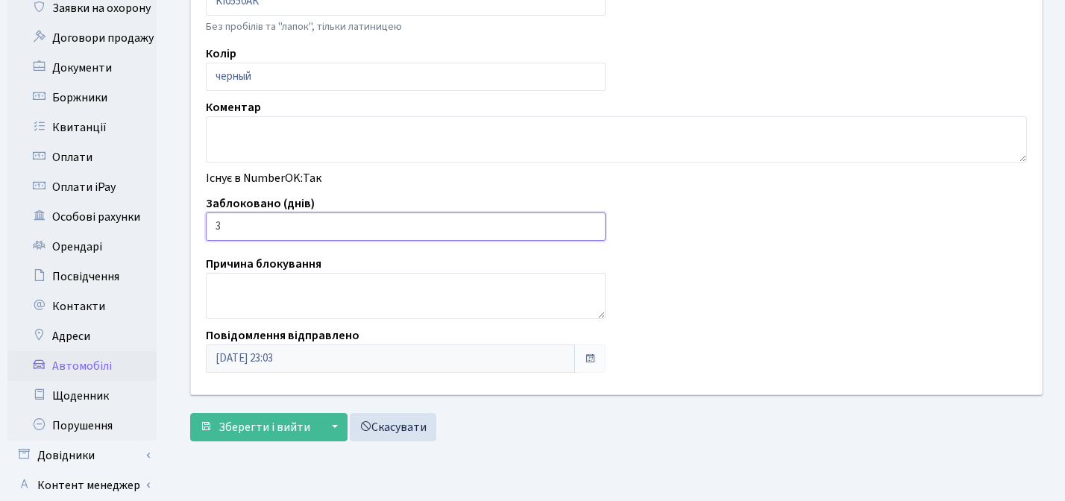
scroll to position [346, 0]
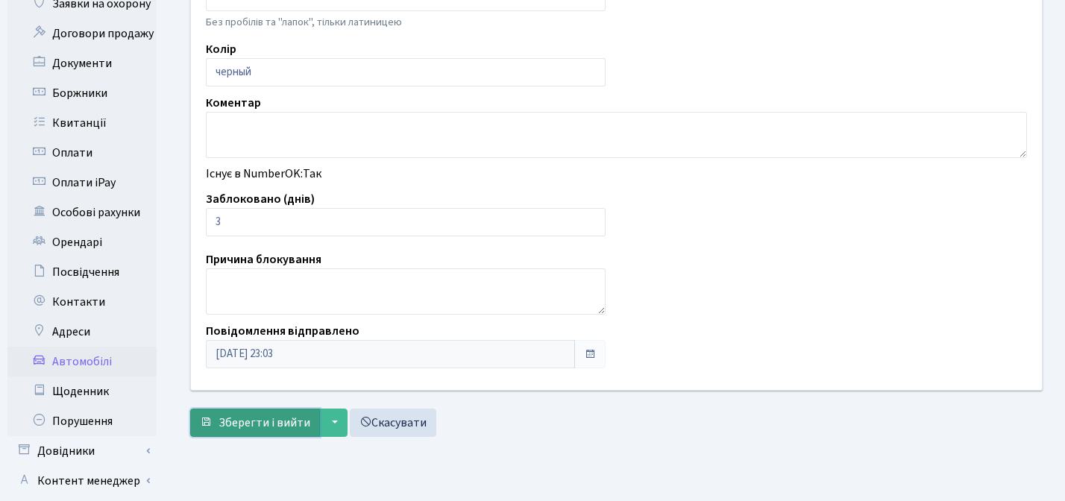
click at [241, 421] on span "Зберегти і вийти" at bounding box center [264, 423] width 92 height 16
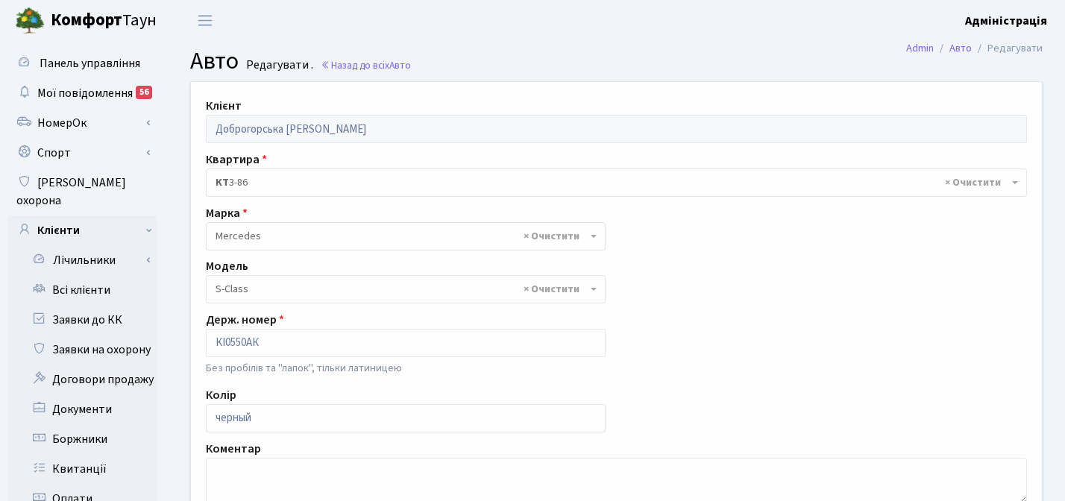
select select "1539"
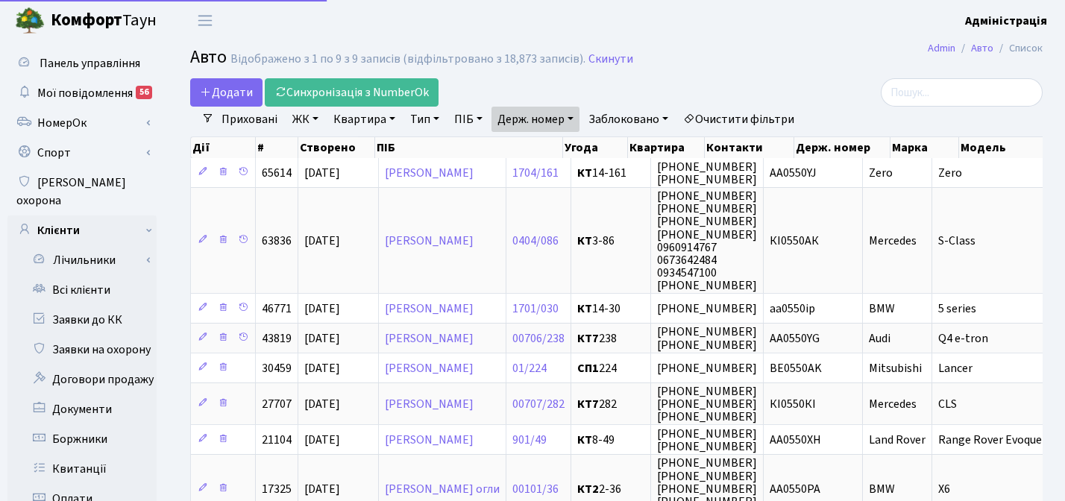
select select "25"
click at [550, 116] on link "Держ. номер" at bounding box center [535, 119] width 88 height 25
paste input "5648"
type input "5648"
